Goal: Contribute content

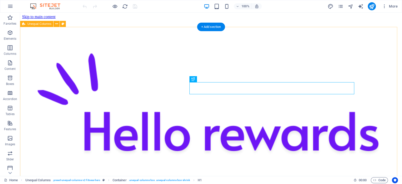
scroll to position [31, 0]
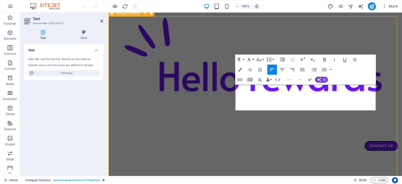
scroll to position [28, 0]
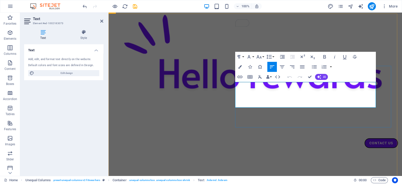
drag, startPoint x: 360, startPoint y: 97, endPoint x: 231, endPoint y: 85, distance: 129.6
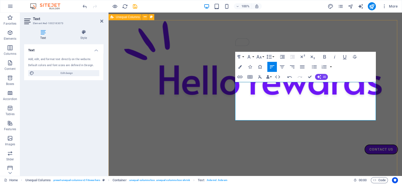
scroll to position [736, 1]
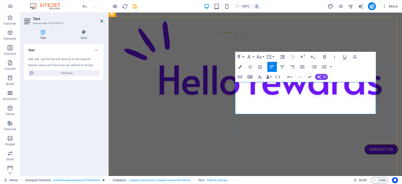
scroll to position [24, 0]
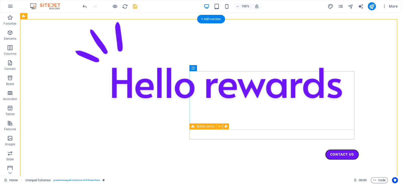
scroll to position [22, 0]
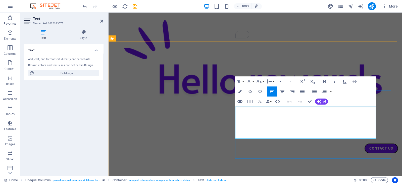
scroll to position [0, 0]
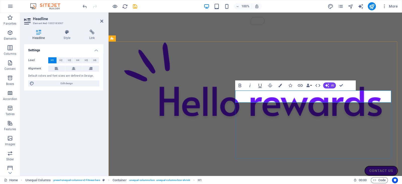
drag, startPoint x: 333, startPoint y: 96, endPoint x: 375, endPoint y: 95, distance: 41.9
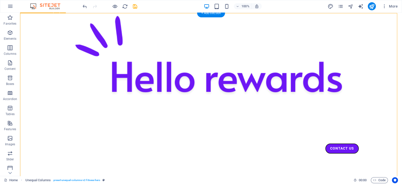
scroll to position [28, 0]
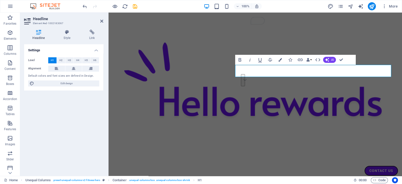
scroll to position [25, 0]
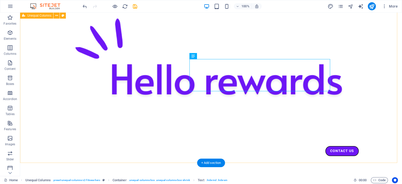
scroll to position [25, 0]
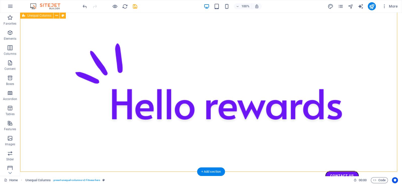
scroll to position [41, 0]
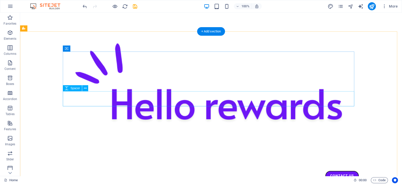
scroll to position [698, 0]
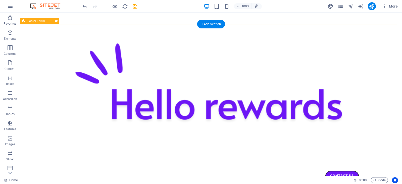
scroll to position [753, 0]
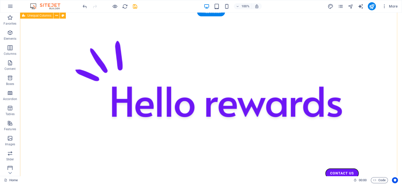
scroll to position [0, 0]
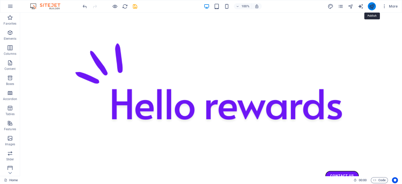
click at [371, 6] on icon "publish" at bounding box center [372, 7] width 6 height 6
